Goal: Use online tool/utility: Utilize a website feature to perform a specific function

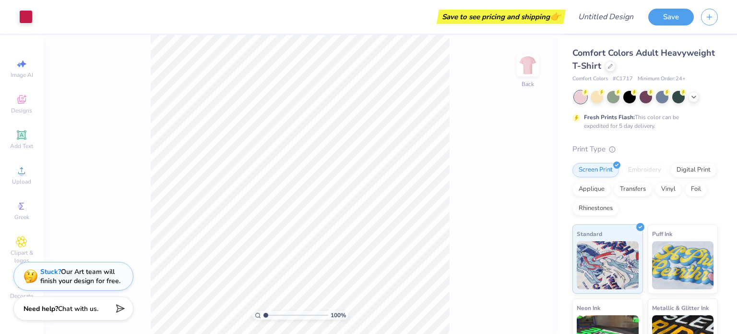
click at [696, 101] on div at bounding box center [645, 97] width 143 height 12
click at [695, 101] on div at bounding box center [645, 97] width 143 height 12
click at [694, 96] on icon at bounding box center [694, 96] width 8 height 8
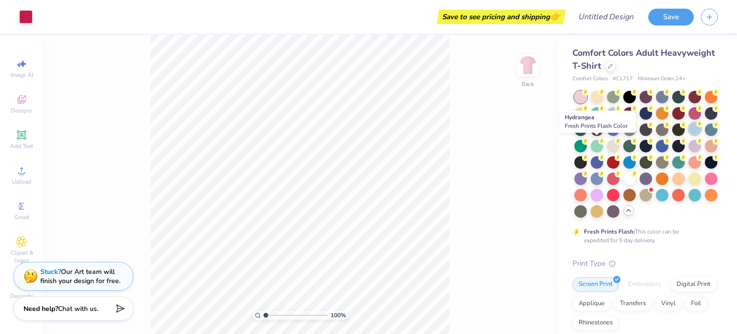
click at [689, 135] on div at bounding box center [695, 128] width 12 height 12
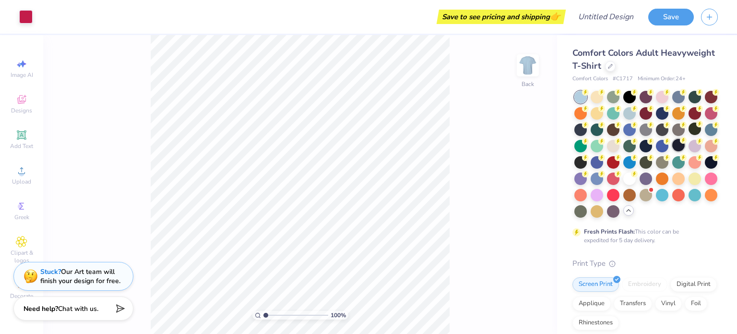
click at [672, 151] on div at bounding box center [678, 145] width 12 height 12
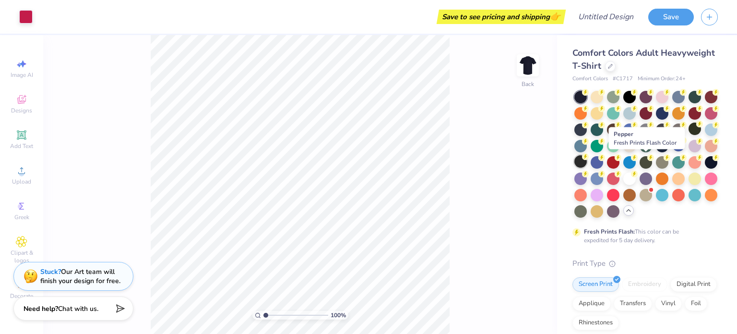
click at [587, 163] on div at bounding box center [580, 161] width 12 height 12
click at [603, 163] on div at bounding box center [597, 161] width 12 height 12
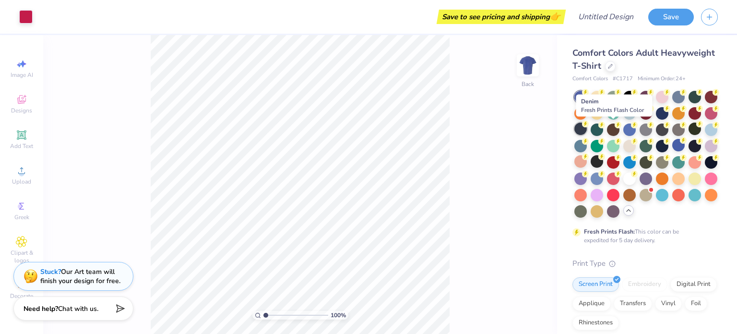
click at [587, 128] on div at bounding box center [580, 128] width 12 height 12
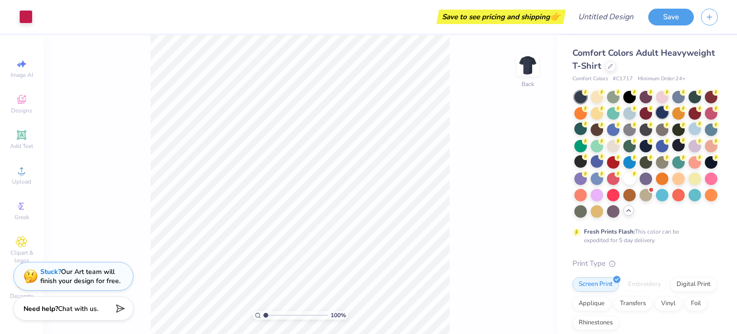
click at [668, 114] on div at bounding box center [662, 112] width 12 height 12
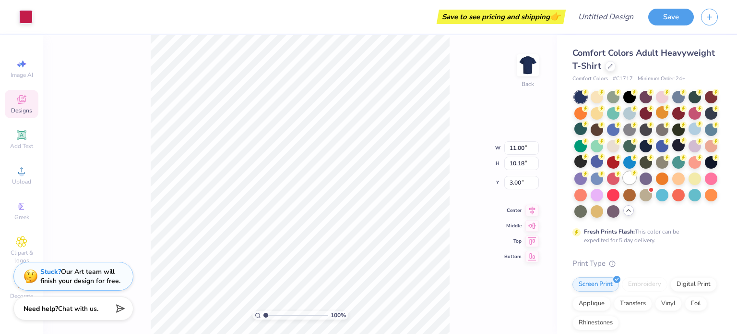
click at [623, 184] on div at bounding box center [629, 177] width 12 height 12
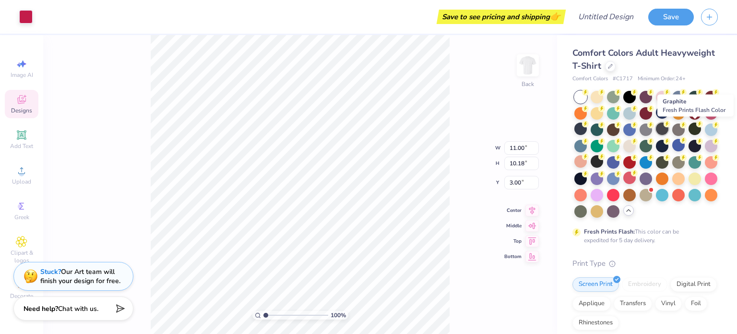
click at [668, 131] on div at bounding box center [662, 128] width 12 height 12
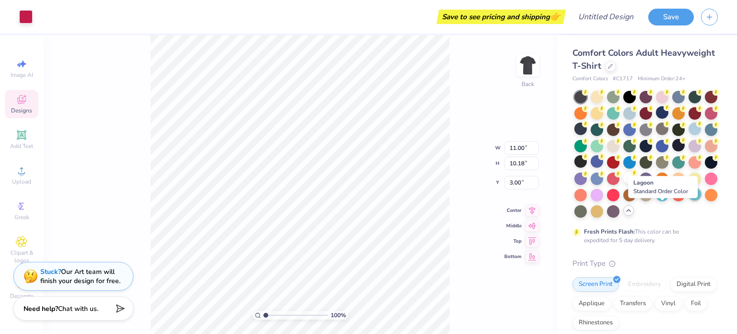
click at [689, 200] on div at bounding box center [695, 194] width 12 height 12
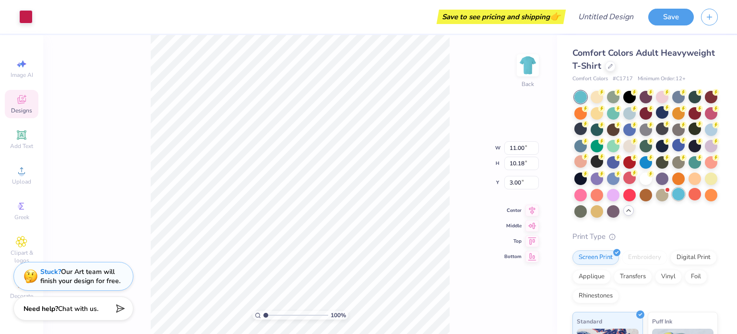
click at [672, 200] on div at bounding box center [678, 194] width 12 height 12
click at [611, 97] on div at bounding box center [613, 96] width 12 height 12
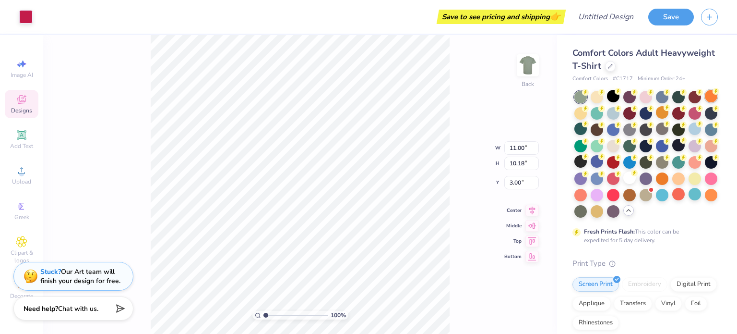
click at [705, 102] on div at bounding box center [711, 96] width 12 height 12
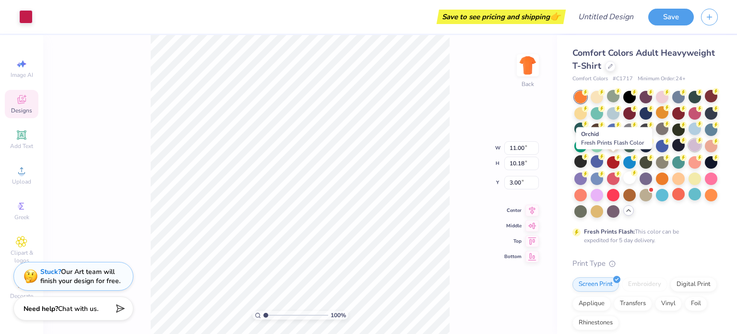
click at [689, 151] on div at bounding box center [695, 145] width 12 height 12
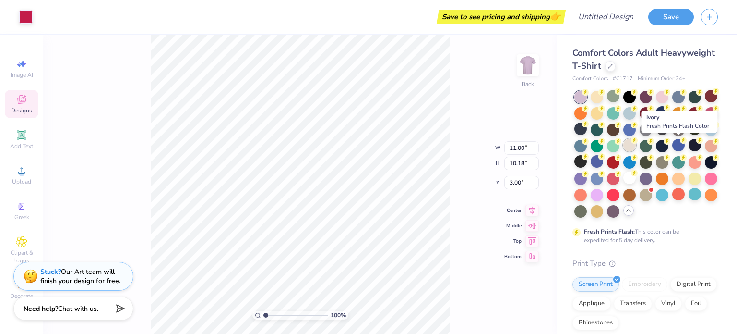
click at [636, 144] on div at bounding box center [629, 145] width 12 height 12
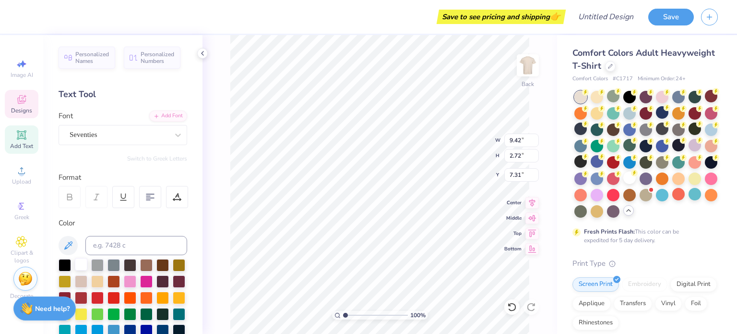
click at [81, 266] on div at bounding box center [81, 264] width 12 height 12
type input "9.47"
type input "2.68"
type input "7.19"
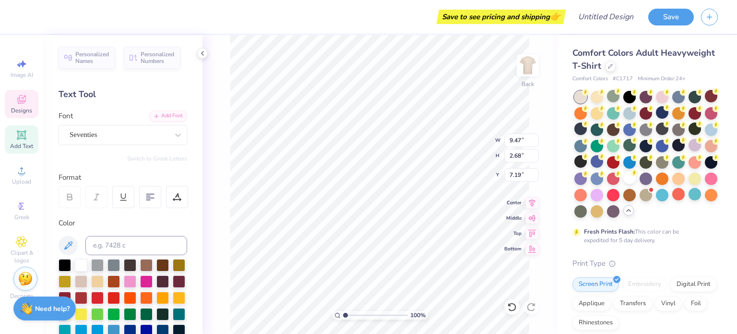
type textarea "Maintenance"
type input "7.37"
type input "2.41"
type input "5.33"
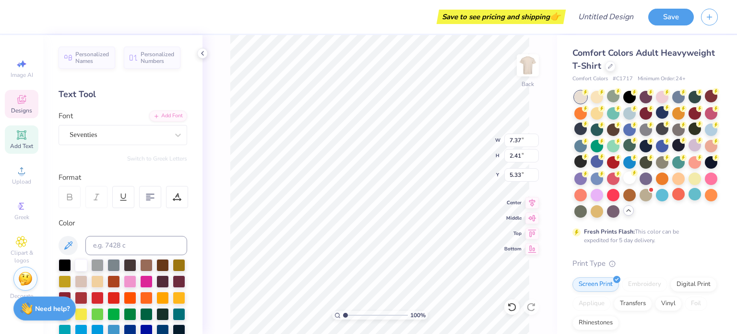
type textarea "CP"
type input "13.08"
type input "2.99"
type input "7.03"
type input "4.19"
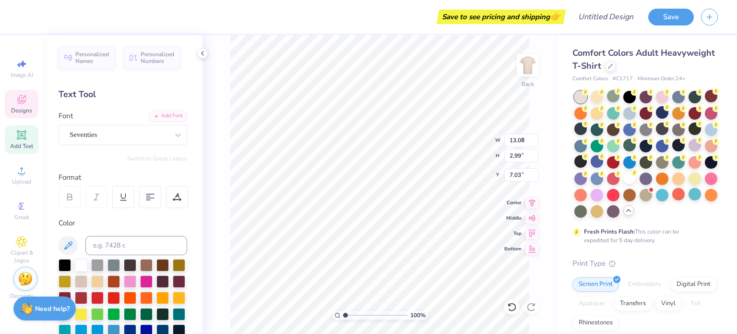
type input "2.42"
type input "5.83"
click at [83, 264] on div at bounding box center [81, 264] width 12 height 12
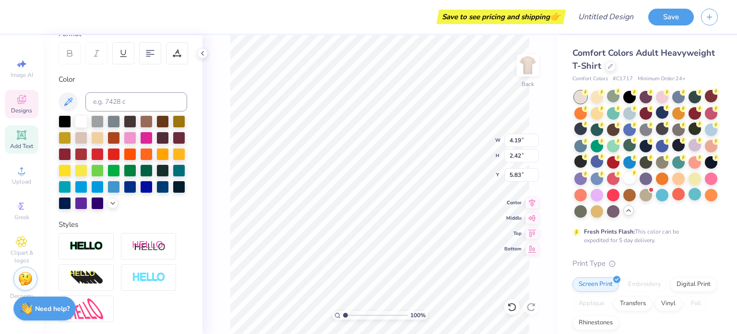
scroll to position [144, 0]
click at [87, 186] on div at bounding box center [81, 185] width 12 height 12
type input "7.97"
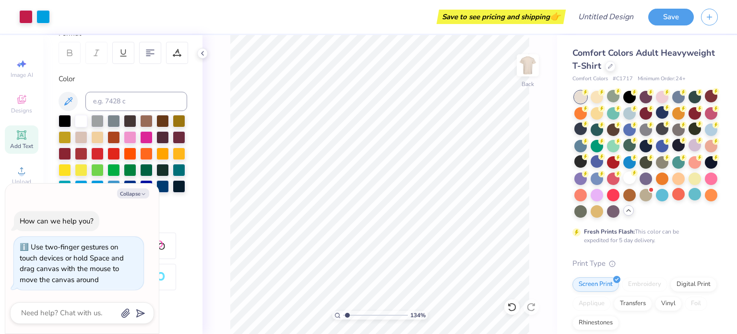
type input "1.34"
click at [347, 315] on input "range" at bounding box center [375, 314] width 65 height 9
type textarea "x"
type input "4.72"
type textarea "x"
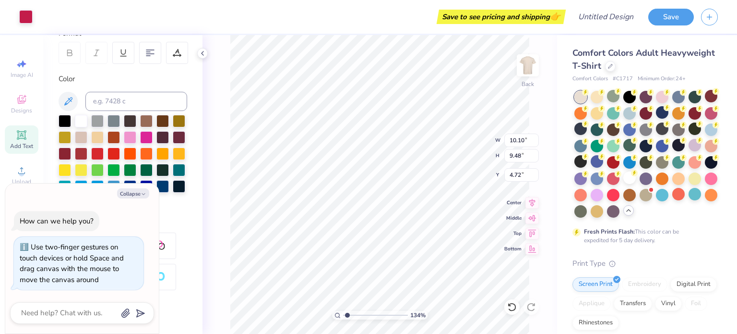
type input "3.69"
type textarea "x"
type input "12.50"
click at [623, 184] on div at bounding box center [629, 177] width 12 height 12
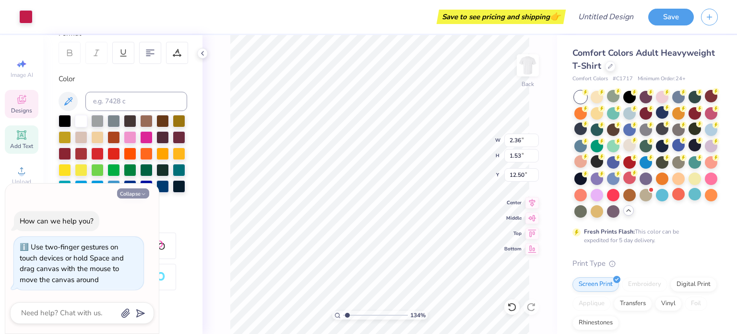
click at [130, 195] on button "Collapse" at bounding box center [133, 193] width 32 height 10
type textarea "x"
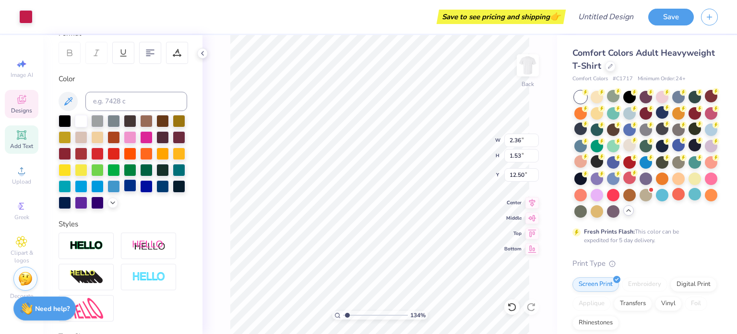
click at [124, 191] on div at bounding box center [130, 185] width 12 height 12
type input "1"
type input "10.10"
type input "9.45"
click at [140, 191] on div at bounding box center [146, 185] width 12 height 12
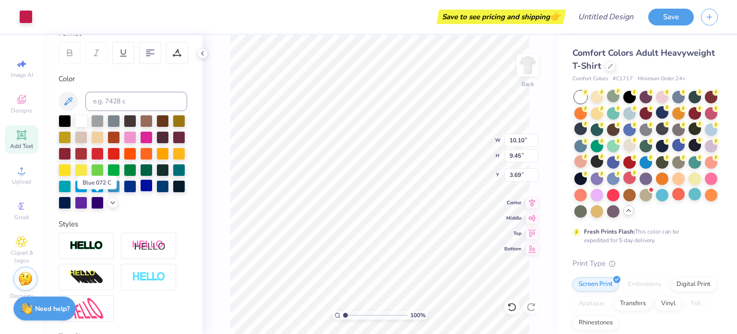
click at [140, 191] on div at bounding box center [146, 185] width 12 height 12
click at [518, 215] on span "Middle" at bounding box center [512, 216] width 17 height 7
type input "7.77"
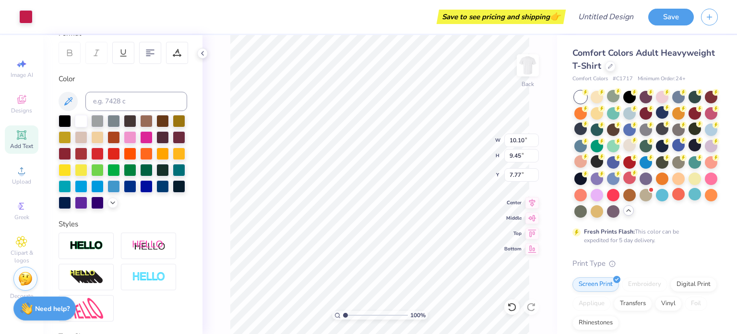
click at [89, 198] on div at bounding box center [123, 162] width 129 height 94
click at [140, 191] on div at bounding box center [146, 185] width 12 height 12
click at [201, 51] on icon at bounding box center [203, 53] width 8 height 8
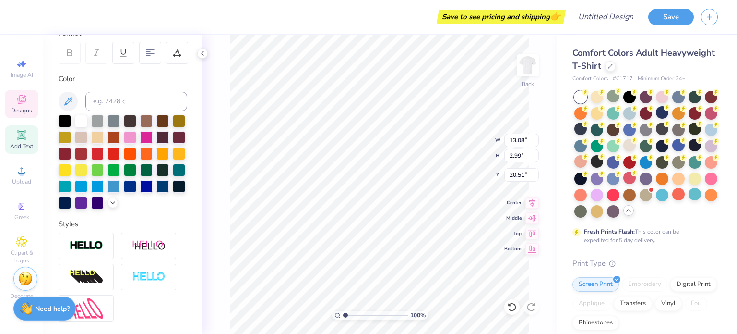
type input "20.51"
type input "10.10"
type input "9.45"
type input "7.77"
click at [140, 191] on div at bounding box center [146, 185] width 12 height 12
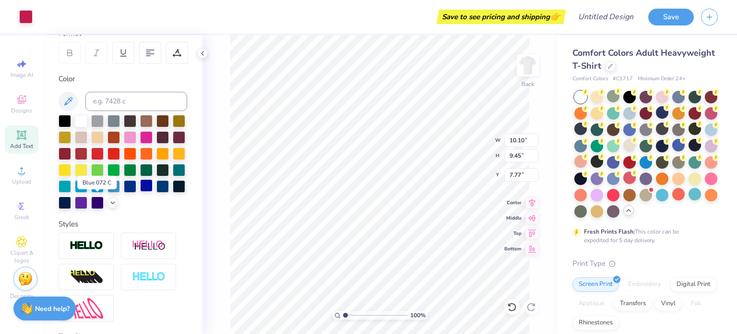
click at [140, 191] on div at bounding box center [146, 185] width 12 height 12
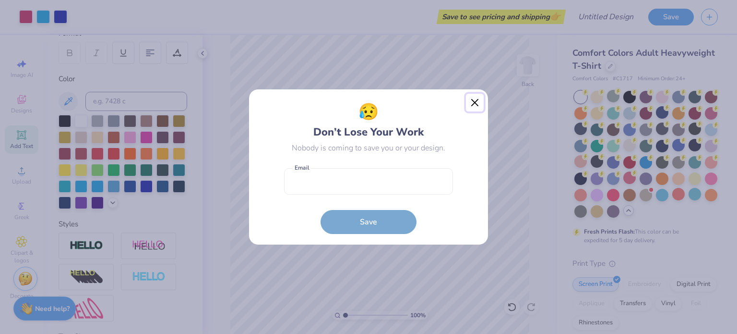
click at [475, 100] on button "Close" at bounding box center [475, 103] width 18 height 18
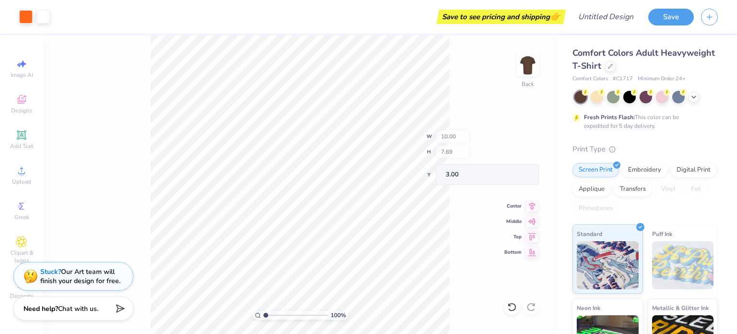
type input "9.85"
type input "4.28"
type input "3.07"
type input "1.66"
click at [270, 316] on input "range" at bounding box center [295, 314] width 65 height 9
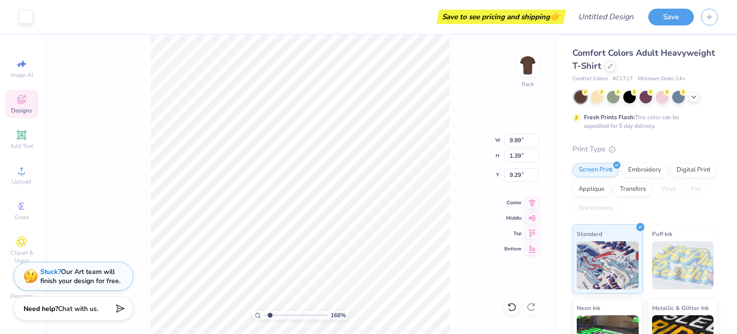
type input "9.90"
type input "1.31"
type input "9.34"
type input "1"
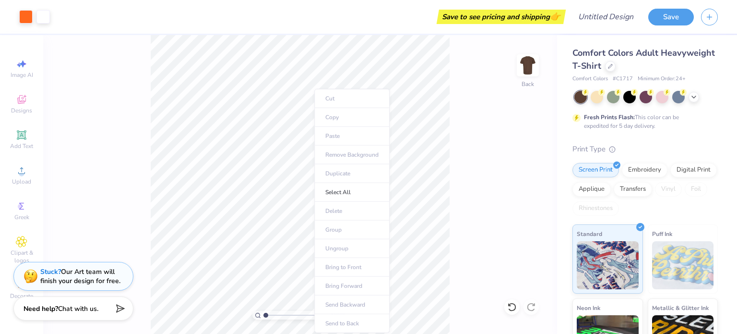
click at [314, 165] on ul "Cut Copy Paste Remove Background Duplicate Select All Delete Group Ungroup Brin…" at bounding box center [351, 211] width 75 height 244
click at [522, 305] on div "100 % Back" at bounding box center [300, 184] width 514 height 298
click at [509, 309] on icon at bounding box center [512, 306] width 8 height 9
click at [370, 203] on div "100 % Back" at bounding box center [300, 184] width 514 height 298
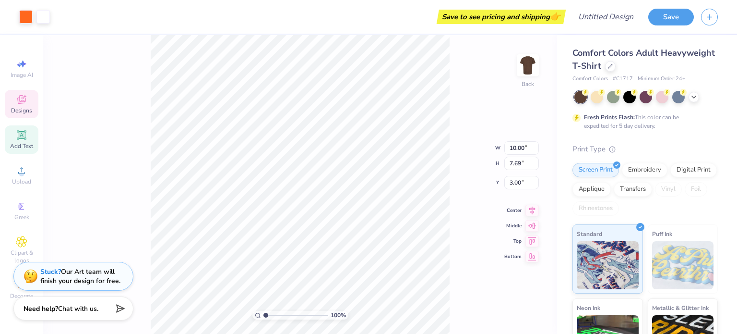
click at [25, 143] on span "Add Text" at bounding box center [21, 146] width 23 height 8
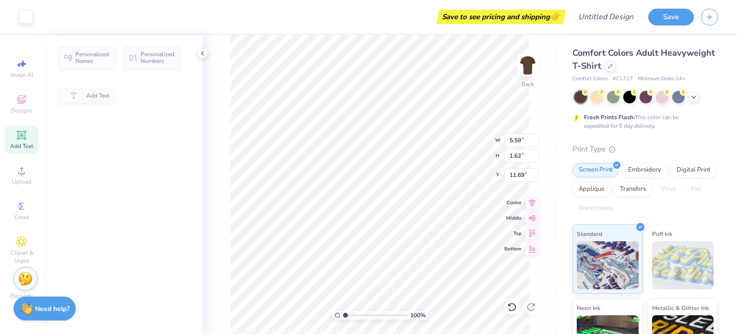
type input "5.59"
type input "1.62"
type input "11.69"
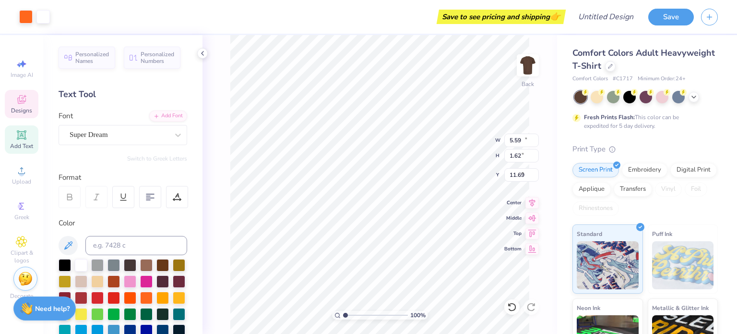
type input "10.00"
type input "7.69"
type input "3.00"
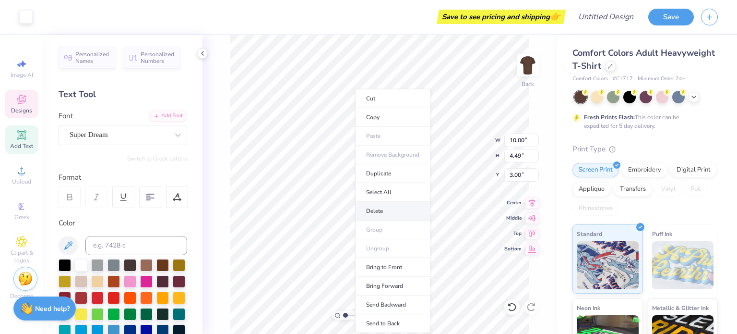
click at [377, 208] on li "Delete" at bounding box center [392, 211] width 75 height 19
